Goal: Information Seeking & Learning: Learn about a topic

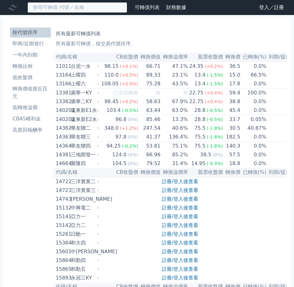
drag, startPoint x: 50, startPoint y: 2, endPoint x: 52, endPoint y: 6, distance: 4.0
click at [51, 3] on input at bounding box center [77, 7] width 100 height 11
click at [52, 6] on input at bounding box center [77, 7] width 100 height 11
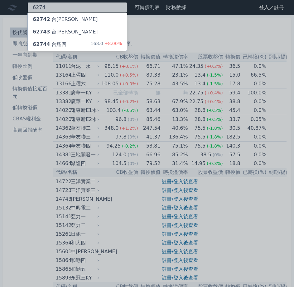
type input "6274"
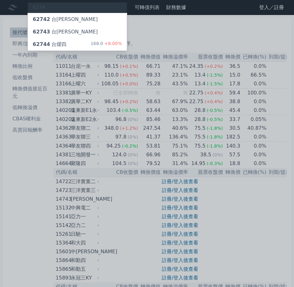
click at [52, 46] on div "62744 台[PERSON_NAME]" at bounding box center [50, 44] width 34 height 7
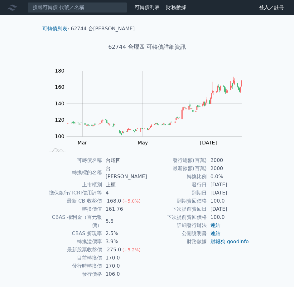
scroll to position [2, 0]
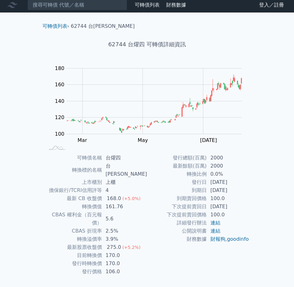
drag, startPoint x: 191, startPoint y: 182, endPoint x: 244, endPoint y: 187, distance: 53.0
click at [244, 187] on tbody "發行總額(百萬) 2000 最新餘額(百萬) 2000 轉換比例 0.0% 發行日 [DATE] 到期日 [DATE] 到期賣回價格 100.0 下次提前賣回…" at bounding box center [198, 198] width 102 height 89
click at [265, 188] on div "可轉債列表 › 62744 台燿四 62744 台燿四 可轉債詳細資訊 Zoom Out 100 60 80 100 120 140 160 180 200 …" at bounding box center [147, 157] width 240 height 290
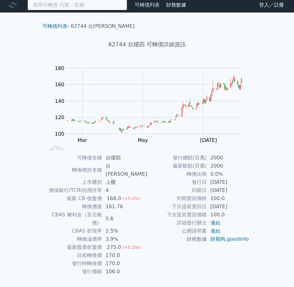
click at [83, 4] on input at bounding box center [77, 5] width 100 height 11
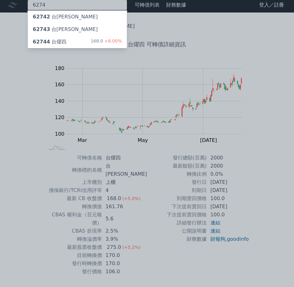
type input "6274"
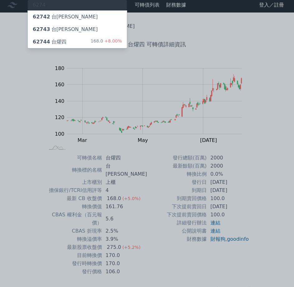
click at [66, 29] on div "62743 台[PERSON_NAME]" at bounding box center [77, 29] width 99 height 12
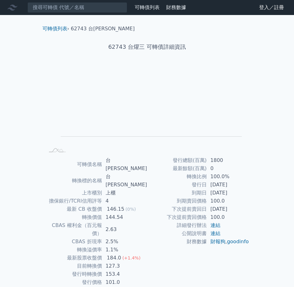
drag, startPoint x: 176, startPoint y: 159, endPoint x: 252, endPoint y: 219, distance: 96.8
click at [252, 219] on div "可轉債名稱 台燿三 轉換標的名稱 台燿 上市櫃別 上櫃 擔保銀行/TCRI信用評等 4 最新 CB 收盤價 146.15 (0%) 轉換價值 144.54 C…" at bounding box center [147, 221] width 220 height 130
click at [252, 218] on div "可轉債名稱 台燿三 轉換標的名稱 台燿 上市櫃別 上櫃 擔保銀行/TCRI信用評等 4 最新 CB 收盤價 146.15 (0%) 轉換價值 144.54 C…" at bounding box center [147, 221] width 220 height 130
click at [176, 198] on td "到期賣回價格" at bounding box center [177, 201] width 60 height 8
